Goal: Transaction & Acquisition: Book appointment/travel/reservation

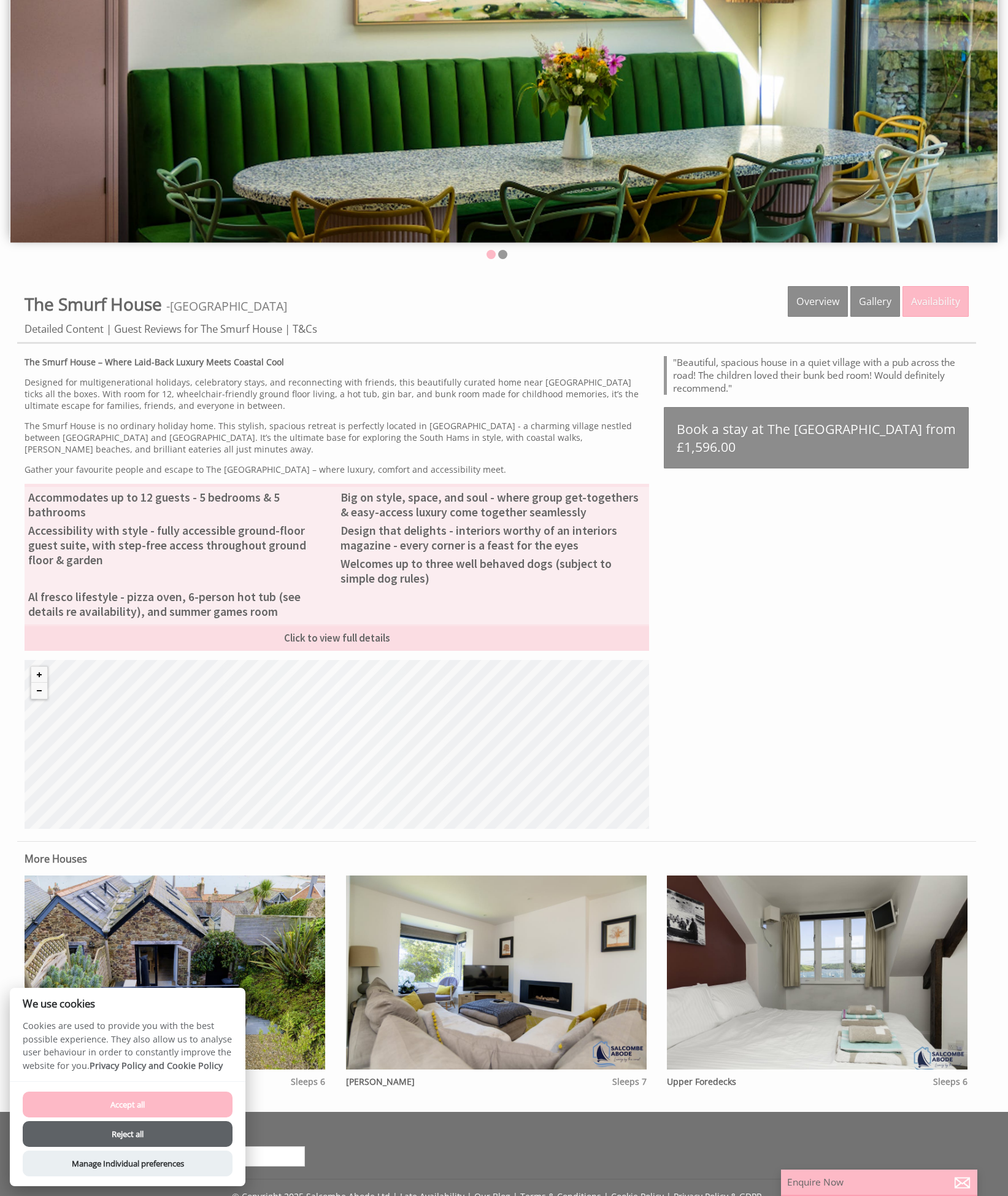
scroll to position [199, 0]
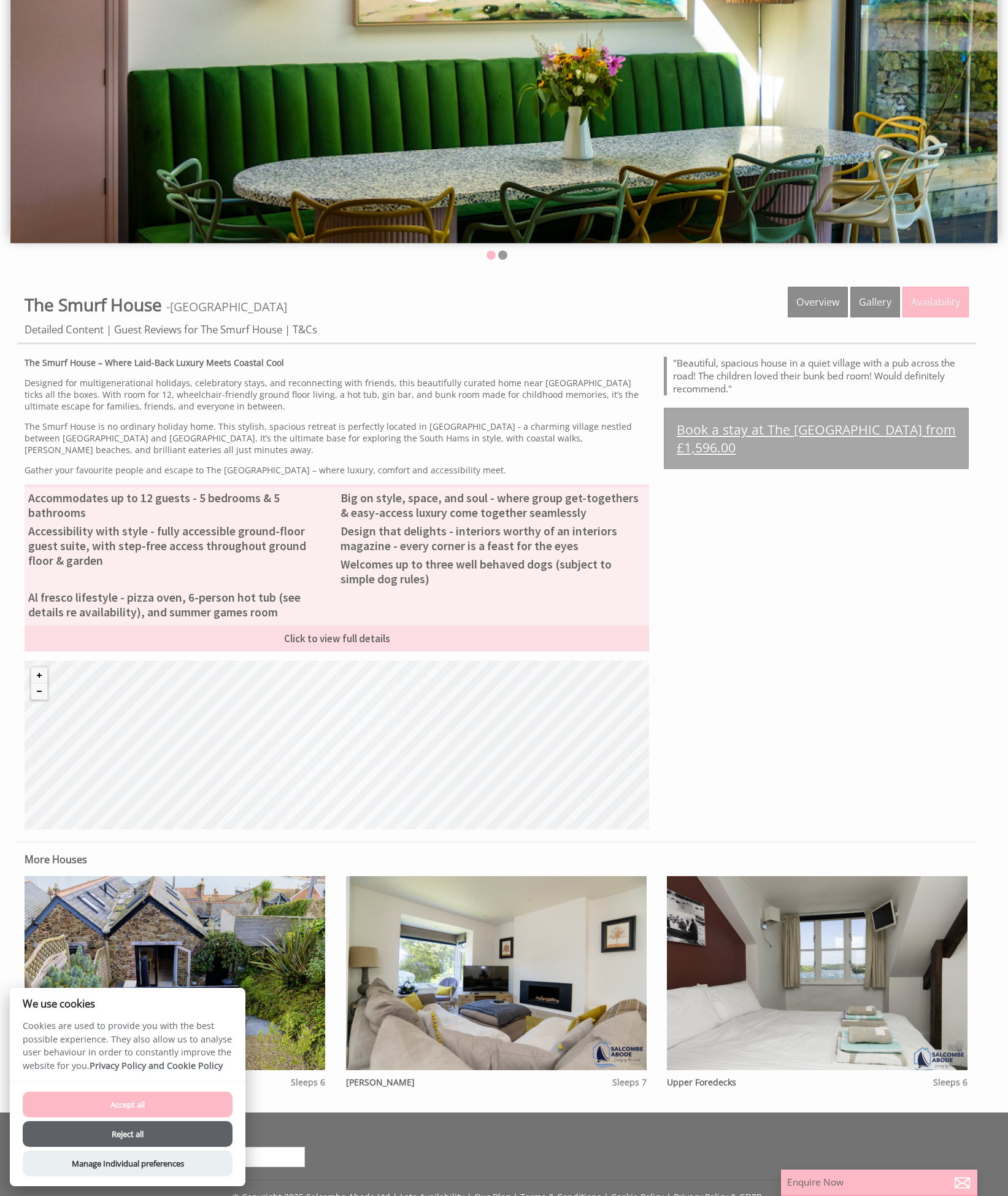
click at [777, 422] on link "Book a stay at The [GEOGRAPHIC_DATA] from £1,596.00" at bounding box center [817, 438] width 305 height 61
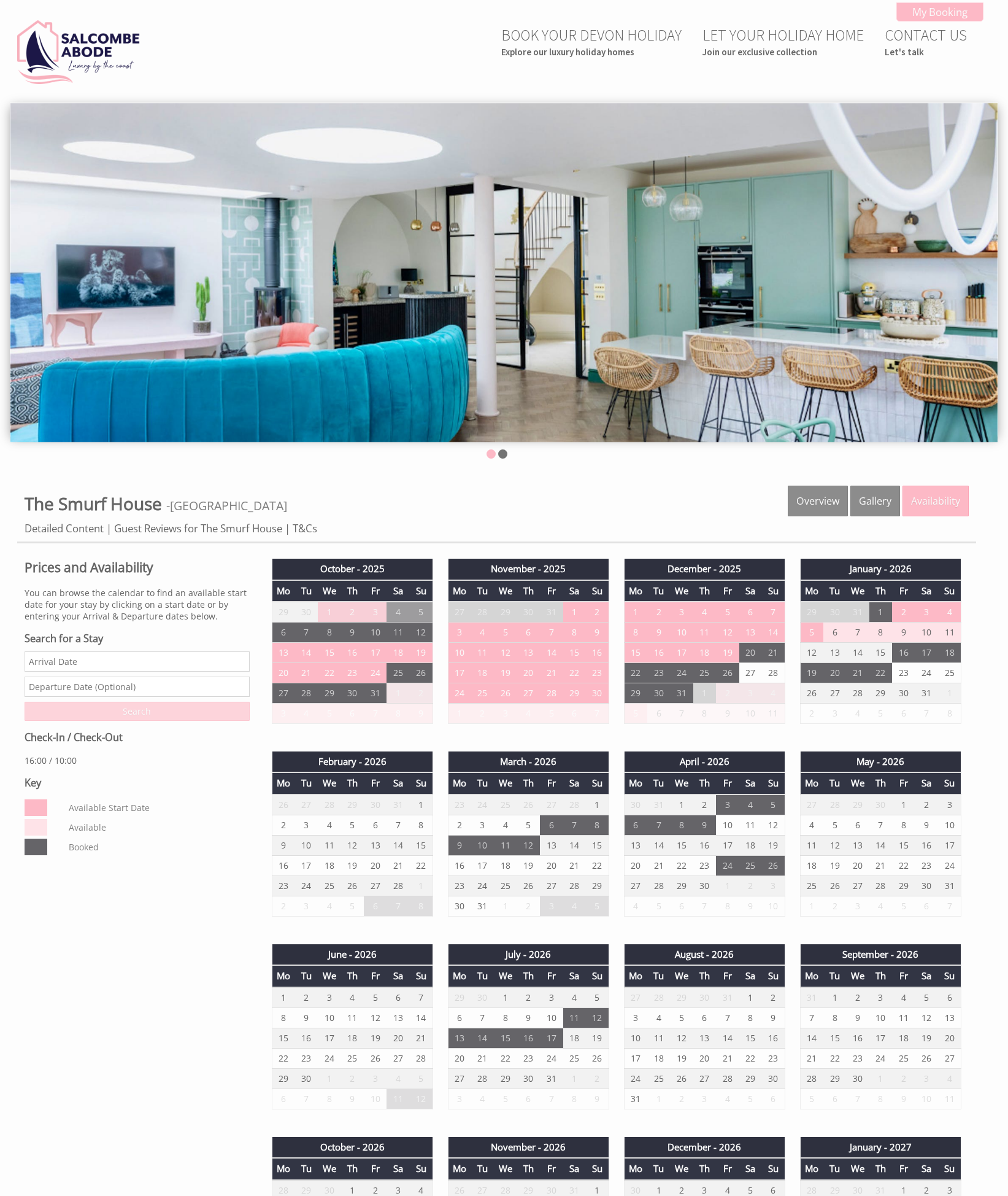
click at [502, 452] on li at bounding box center [503, 454] width 9 height 9
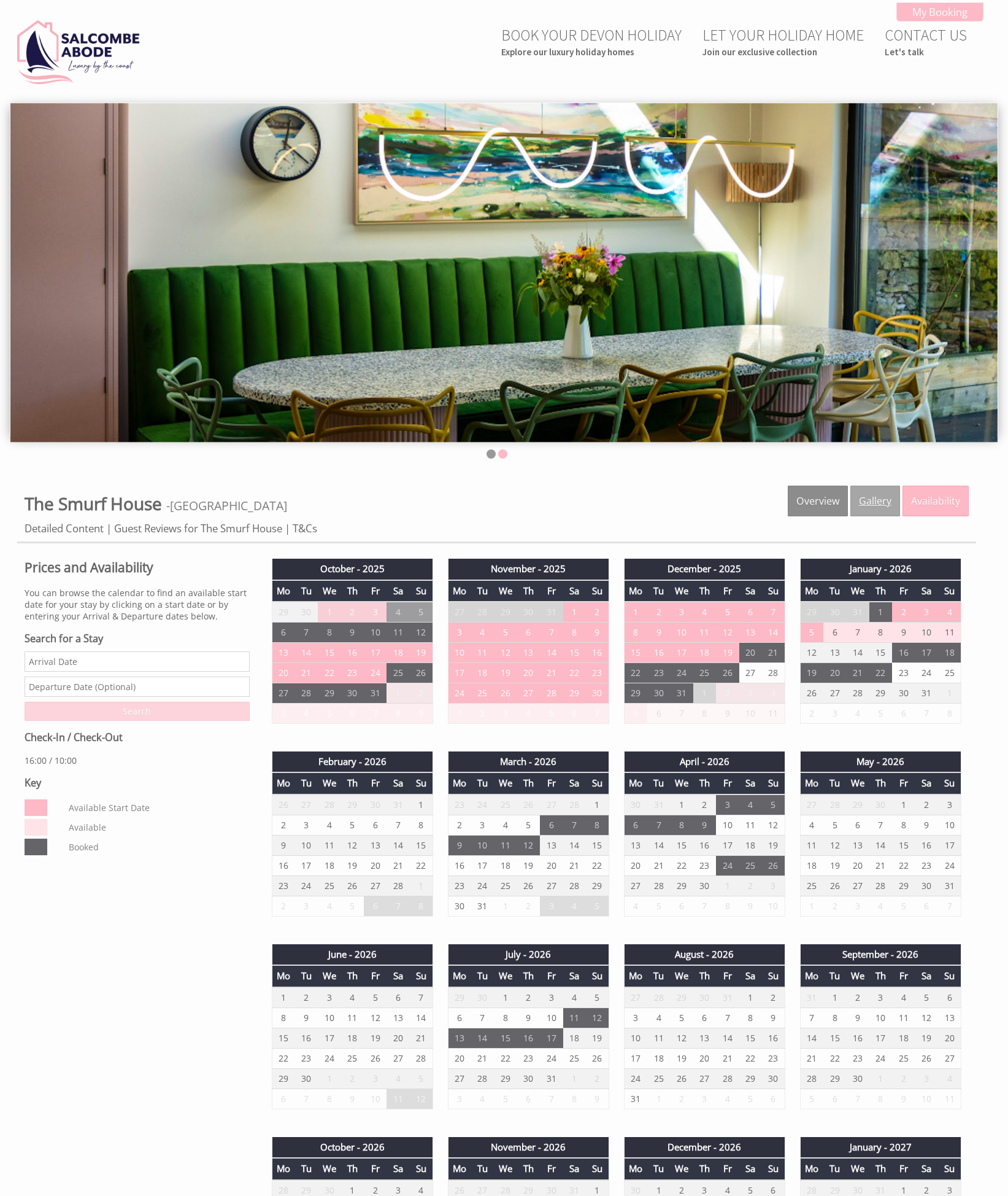
click at [870, 507] on link "Gallery" at bounding box center [876, 501] width 50 height 31
click at [456, 667] on td "17" at bounding box center [459, 673] width 22 height 20
click at [588, 677] on td "23" at bounding box center [597, 673] width 22 height 20
click at [466, 675] on td "17" at bounding box center [459, 673] width 22 height 20
click at [483, 725] on select "Please select a departure date [DATE] - £1,596.00 [DATE] - £1,696.00 [DATE] - £…" at bounding box center [466, 726] width 146 height 12
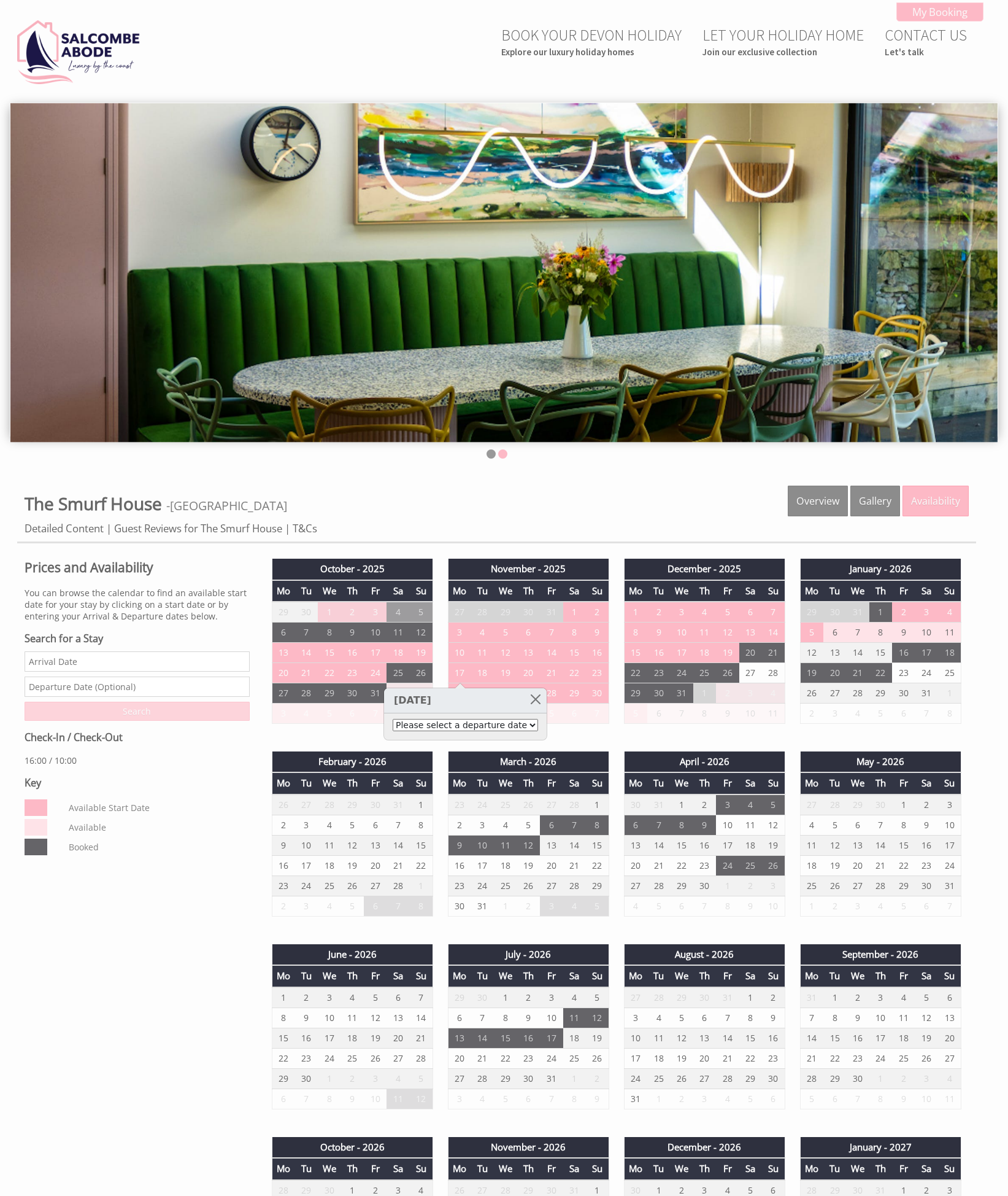
select select "book/6715249"
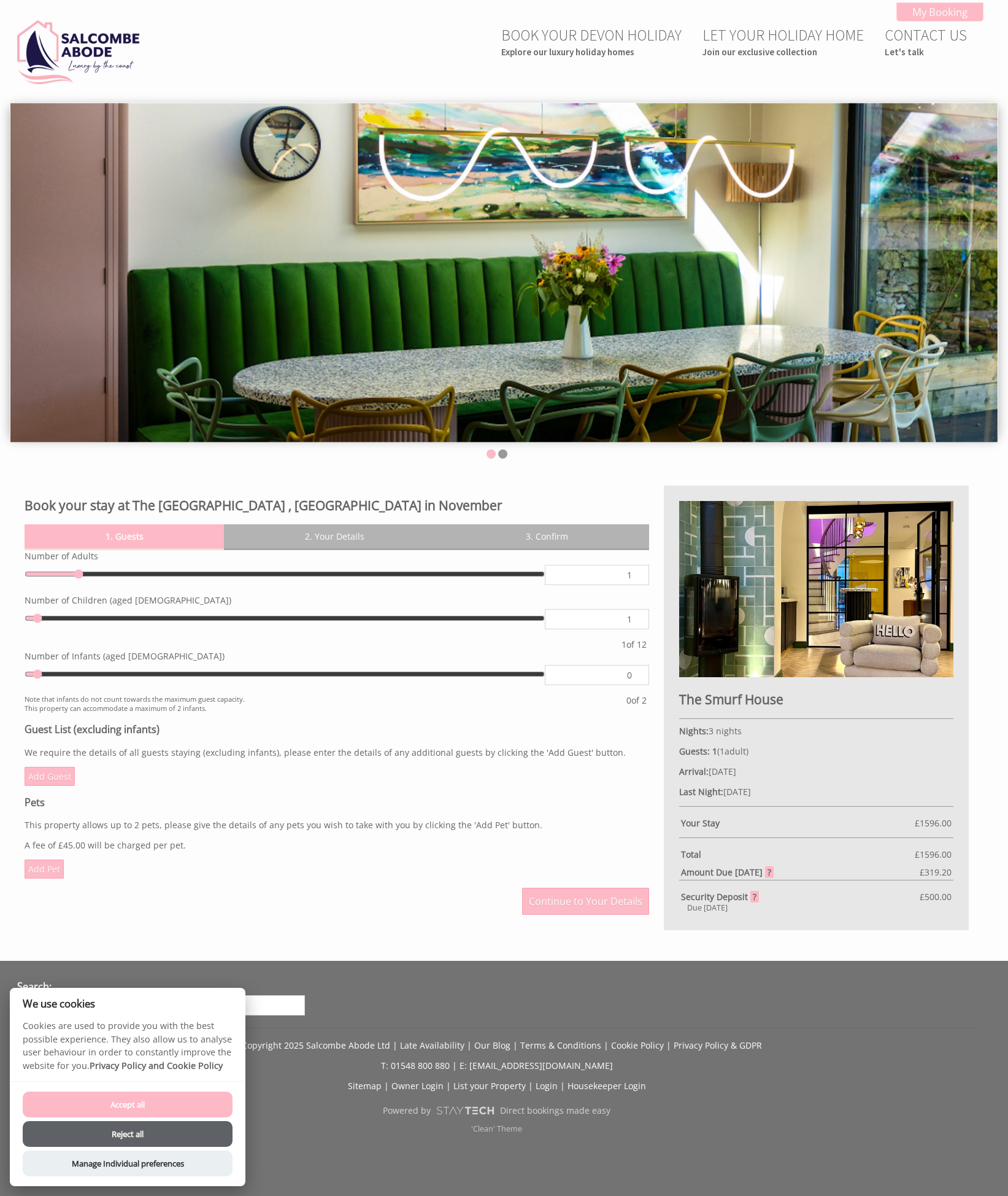
type input "1"
click at [636, 616] on input "1" at bounding box center [597, 619] width 105 height 20
type input "1"
type input "2"
click at [636, 616] on input "2" at bounding box center [597, 619] width 105 height 20
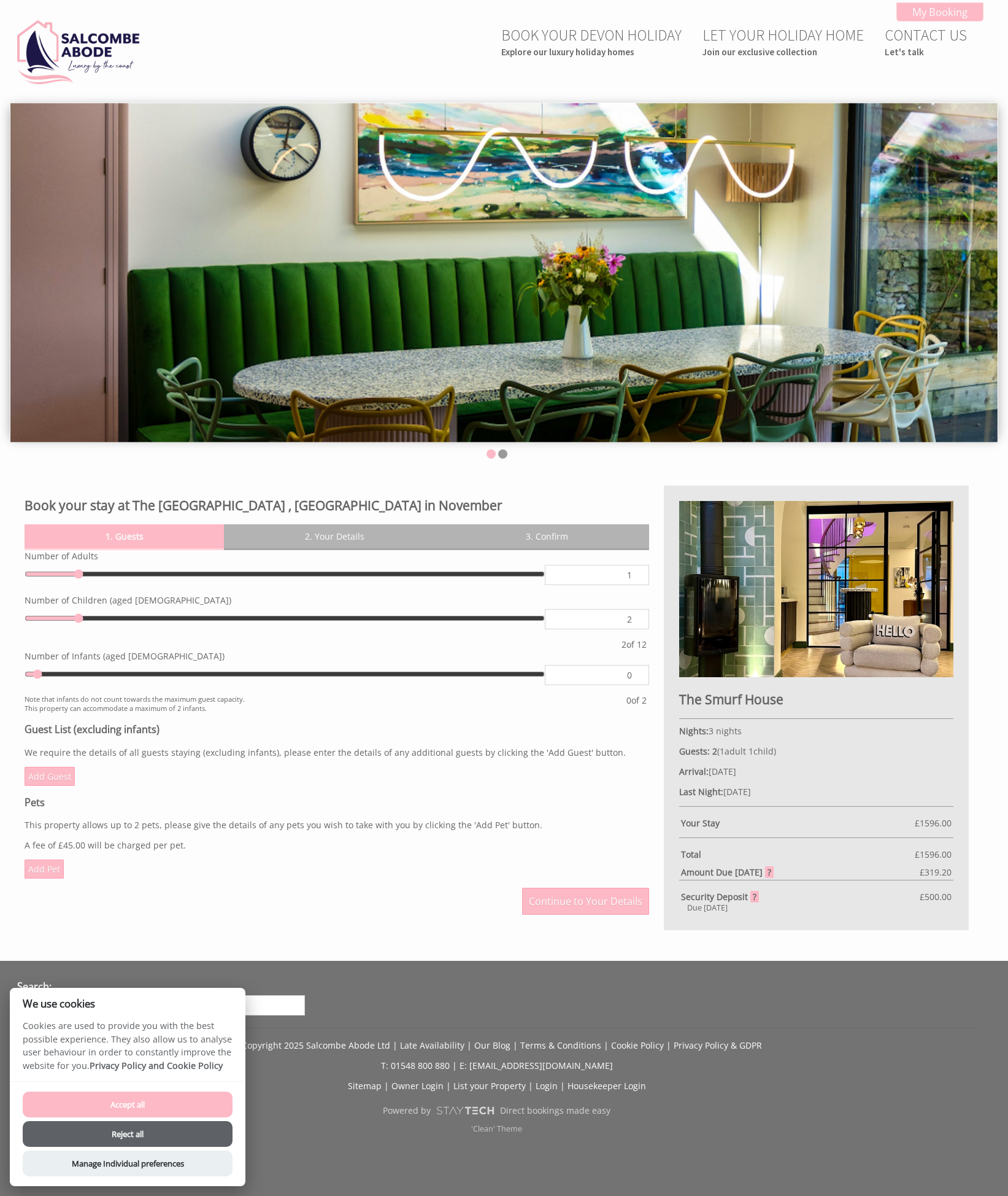
type input "2"
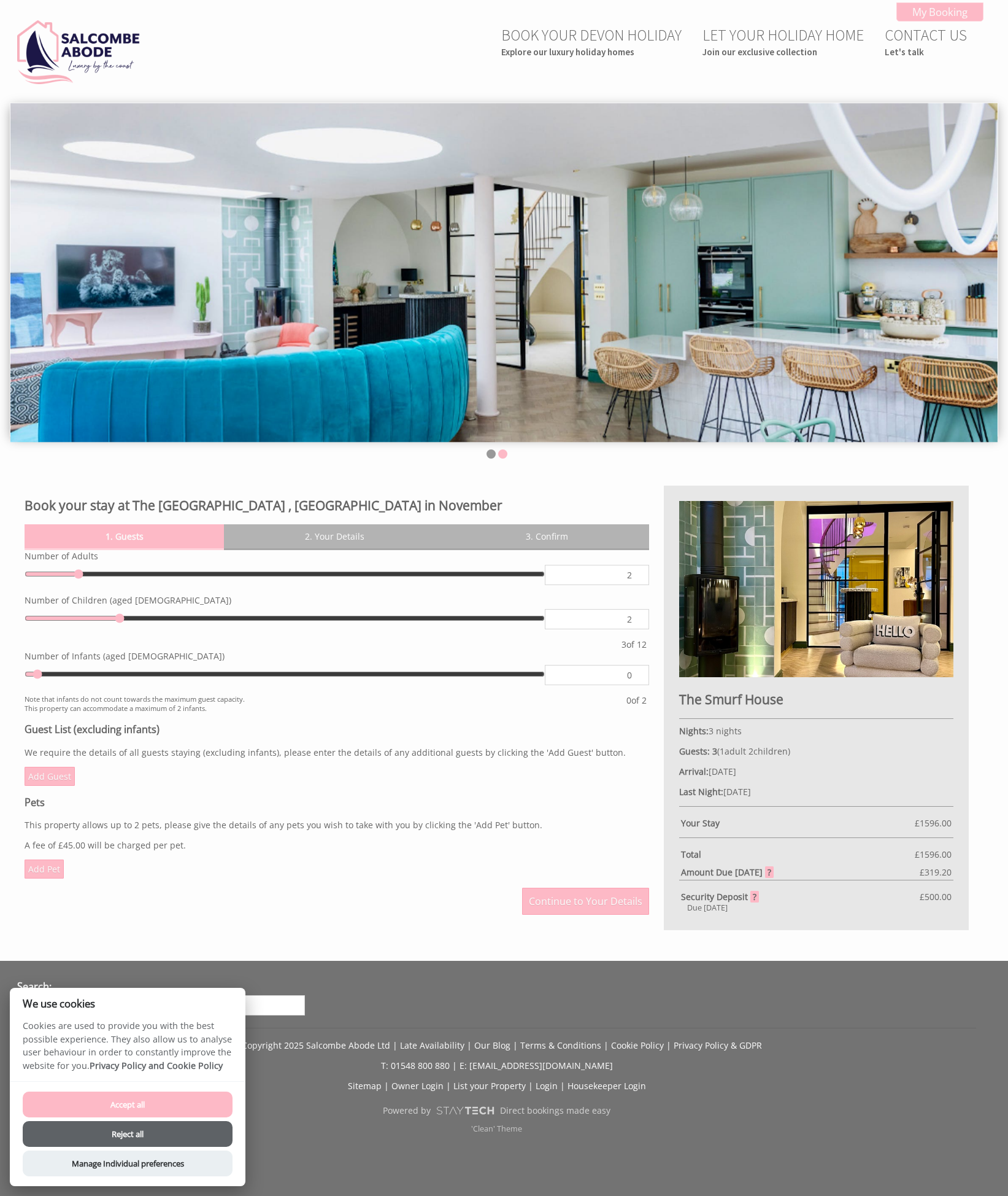
type input "2"
click at [637, 573] on input "2" at bounding box center [597, 575] width 105 height 20
type input "2"
